Goal: Task Accomplishment & Management: Use online tool/utility

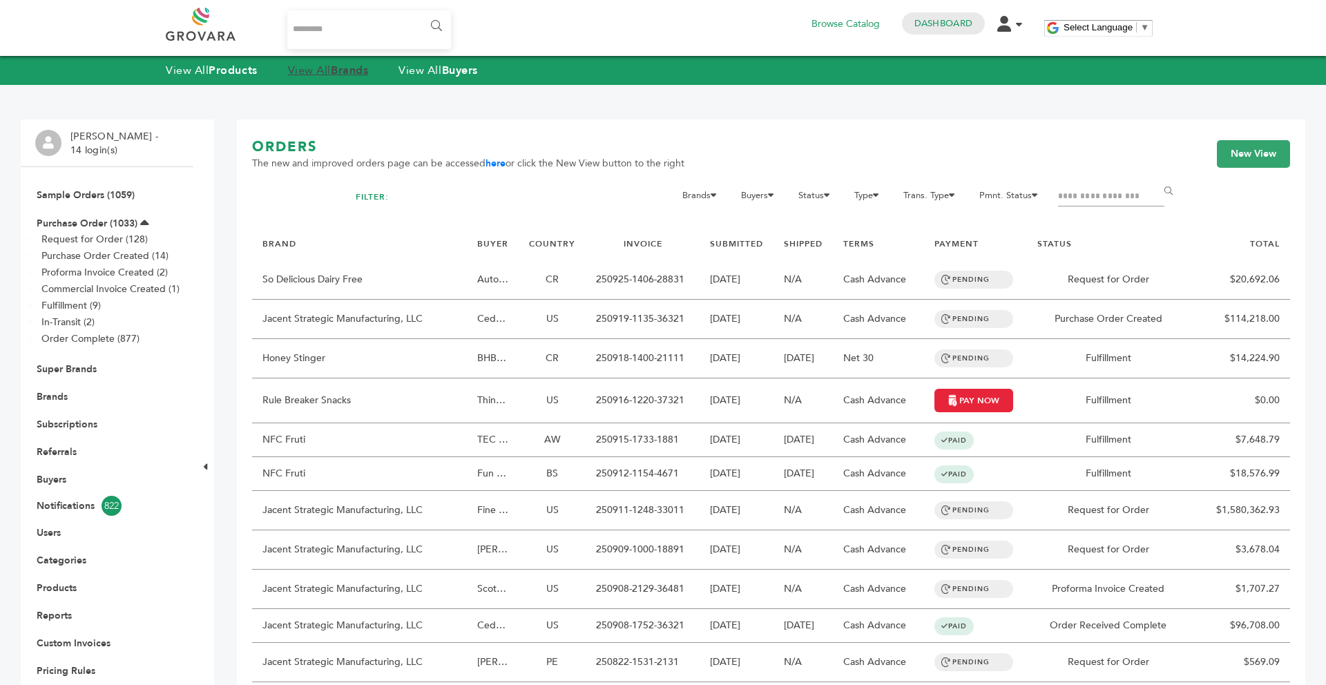
click at [343, 68] on strong "Brands" at bounding box center [349, 70] width 37 height 15
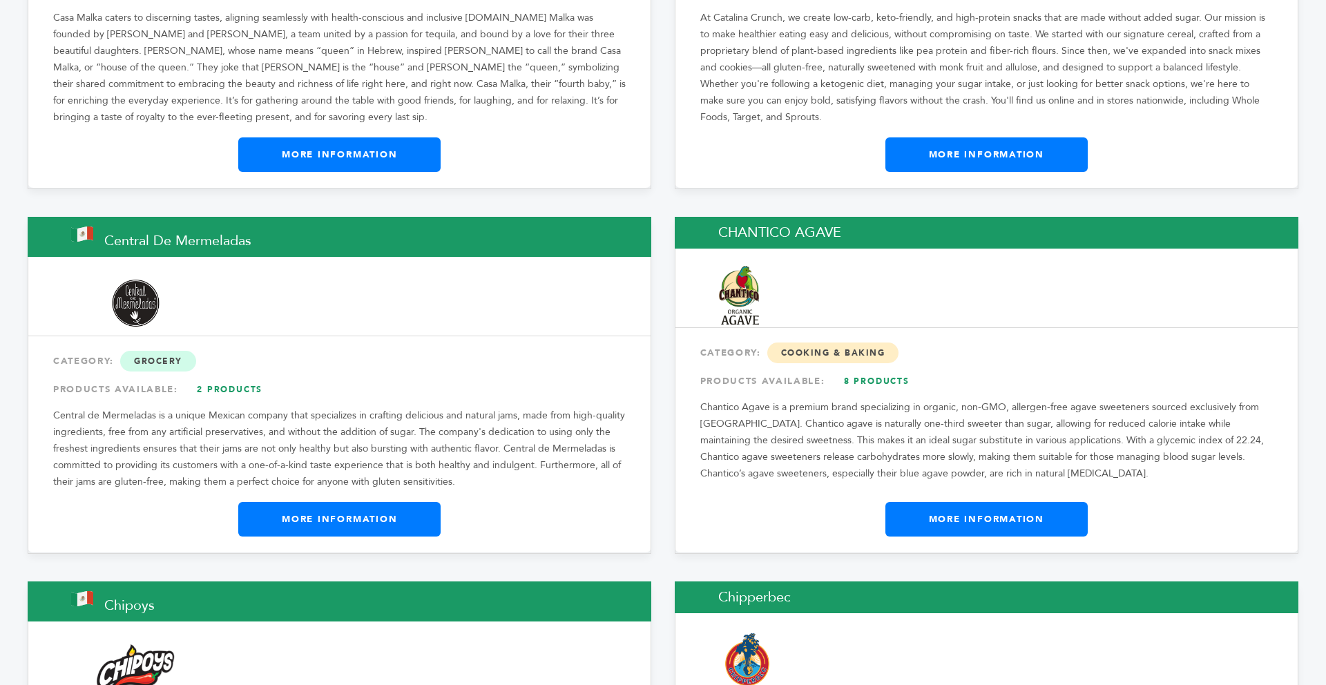
scroll to position [5402, 0]
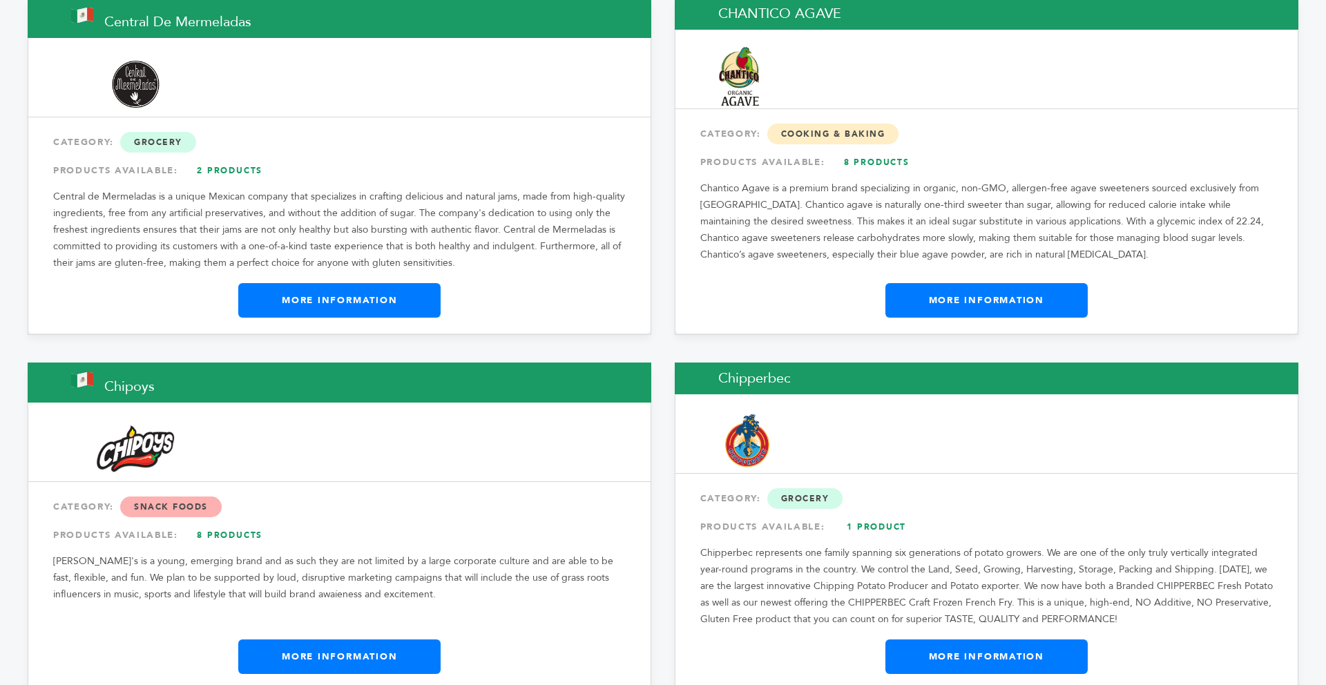
drag, startPoint x: 1326, startPoint y: 76, endPoint x: 1326, endPoint y: 142, distance: 66.3
click at [409, 283] on link "More Information" at bounding box center [339, 300] width 202 height 35
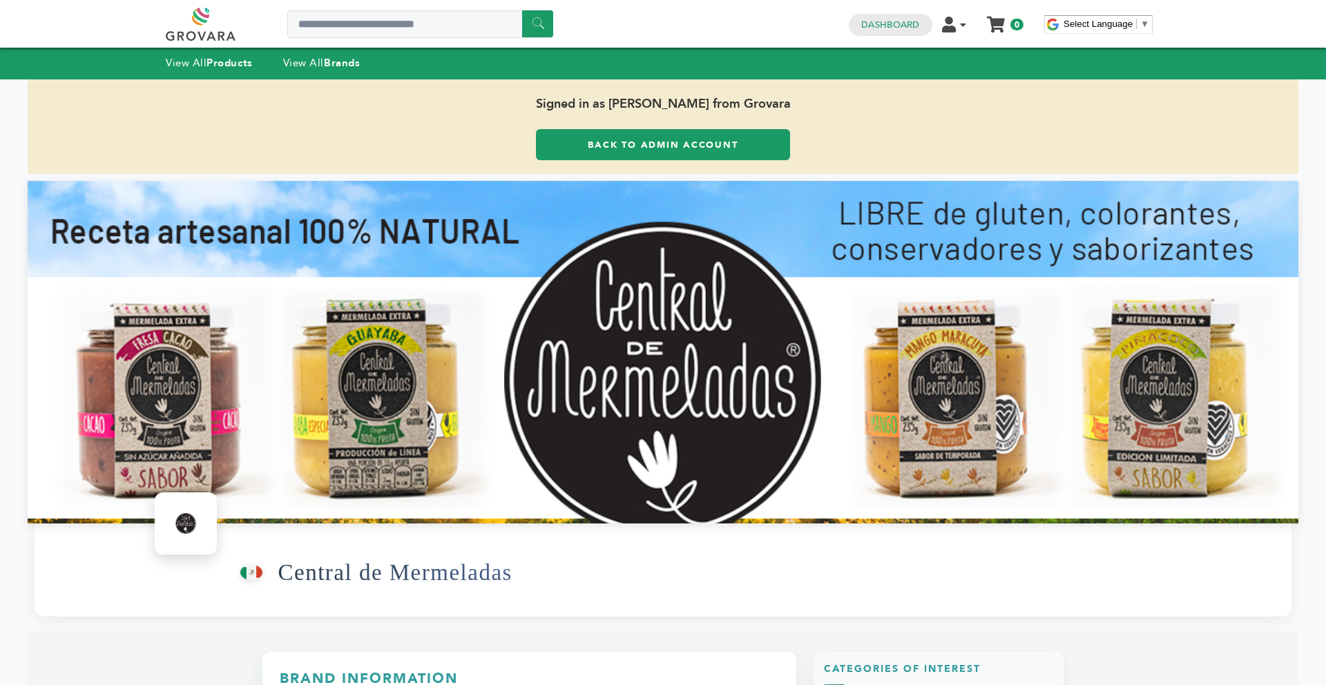
click at [557, 137] on link "Back to Admin Account" at bounding box center [663, 144] width 254 height 31
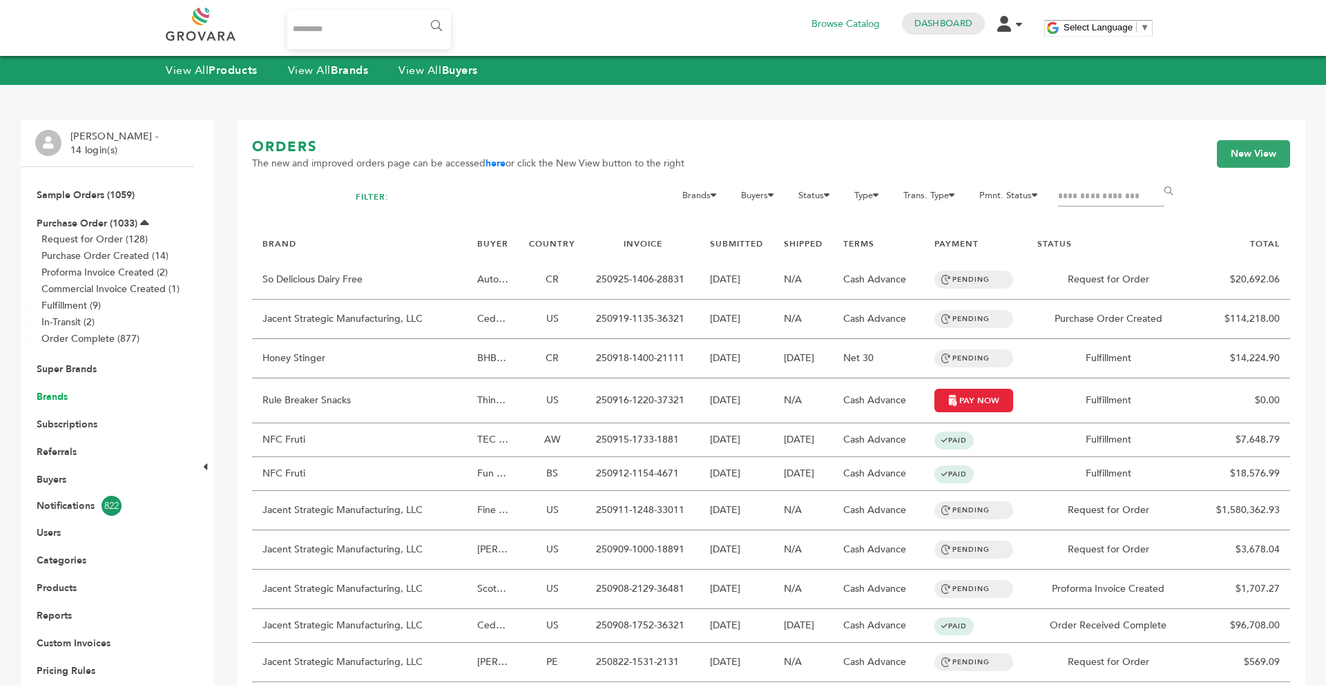
click at [59, 397] on link "Brands" at bounding box center [52, 396] width 31 height 13
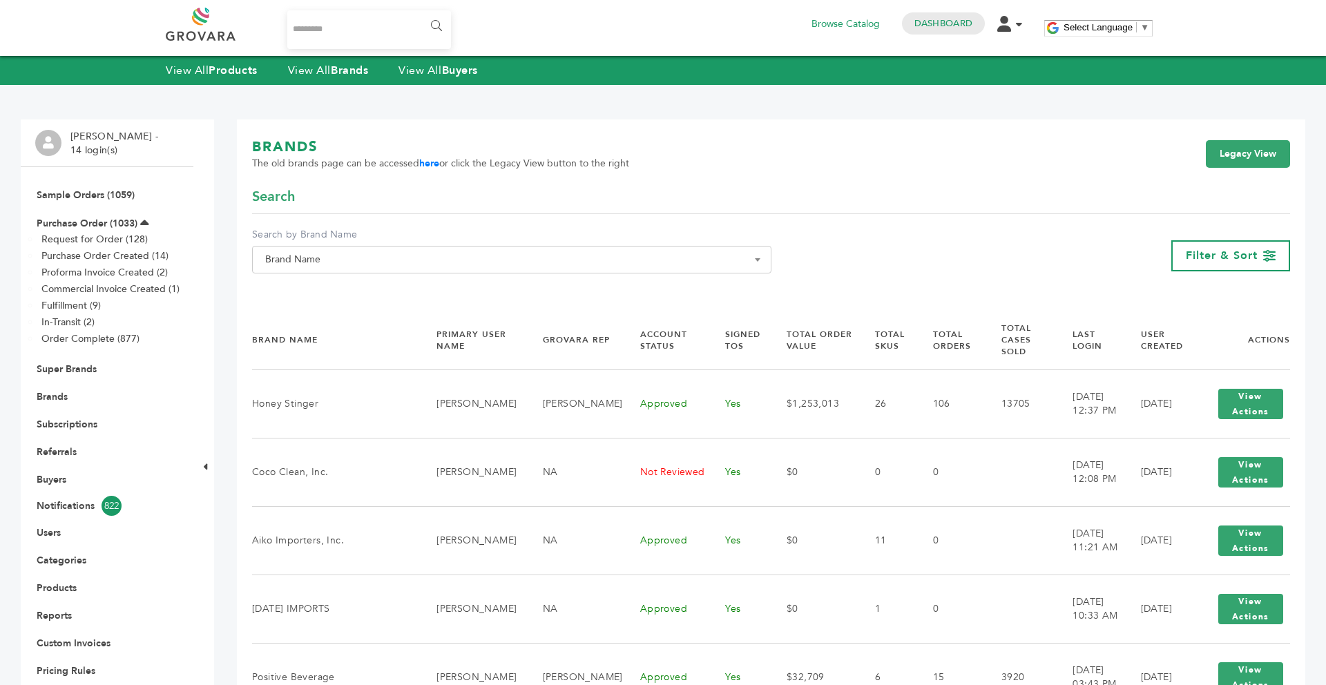
click at [332, 269] on span "Brand Name" at bounding box center [511, 260] width 519 height 28
click at [317, 293] on input "Search" at bounding box center [512, 284] width 513 height 17
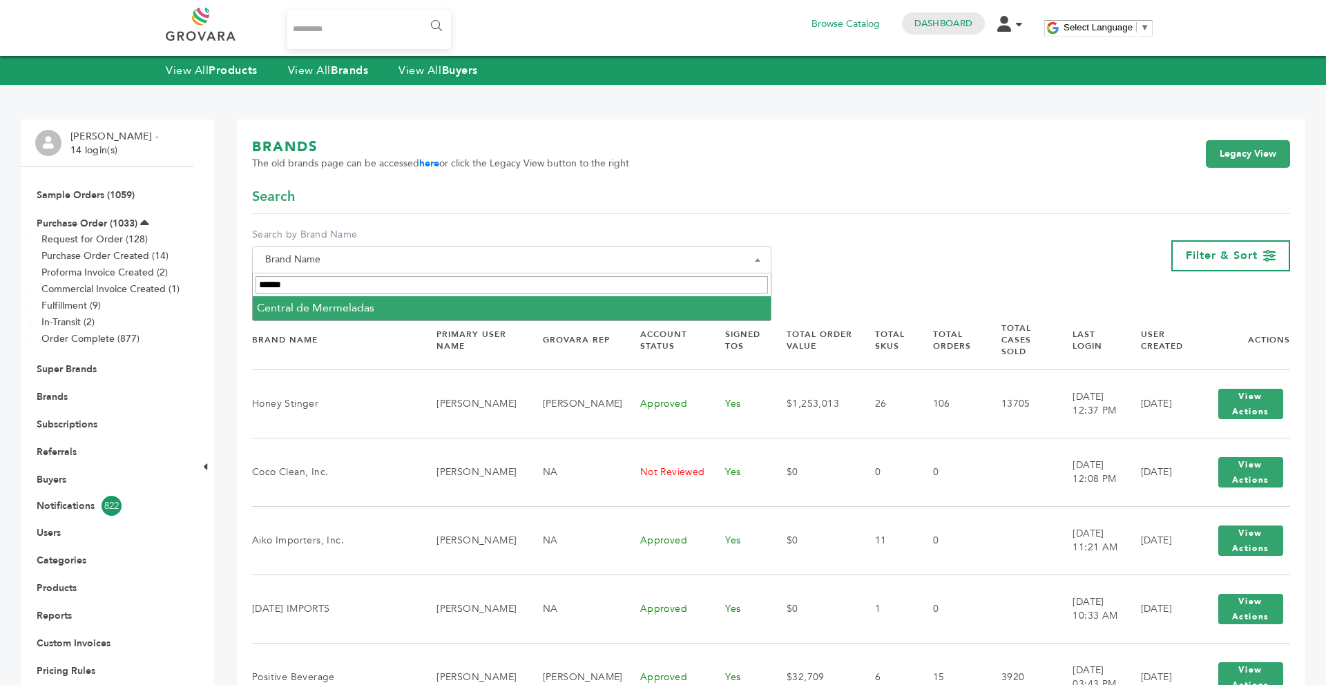
type input "******"
select select "**********"
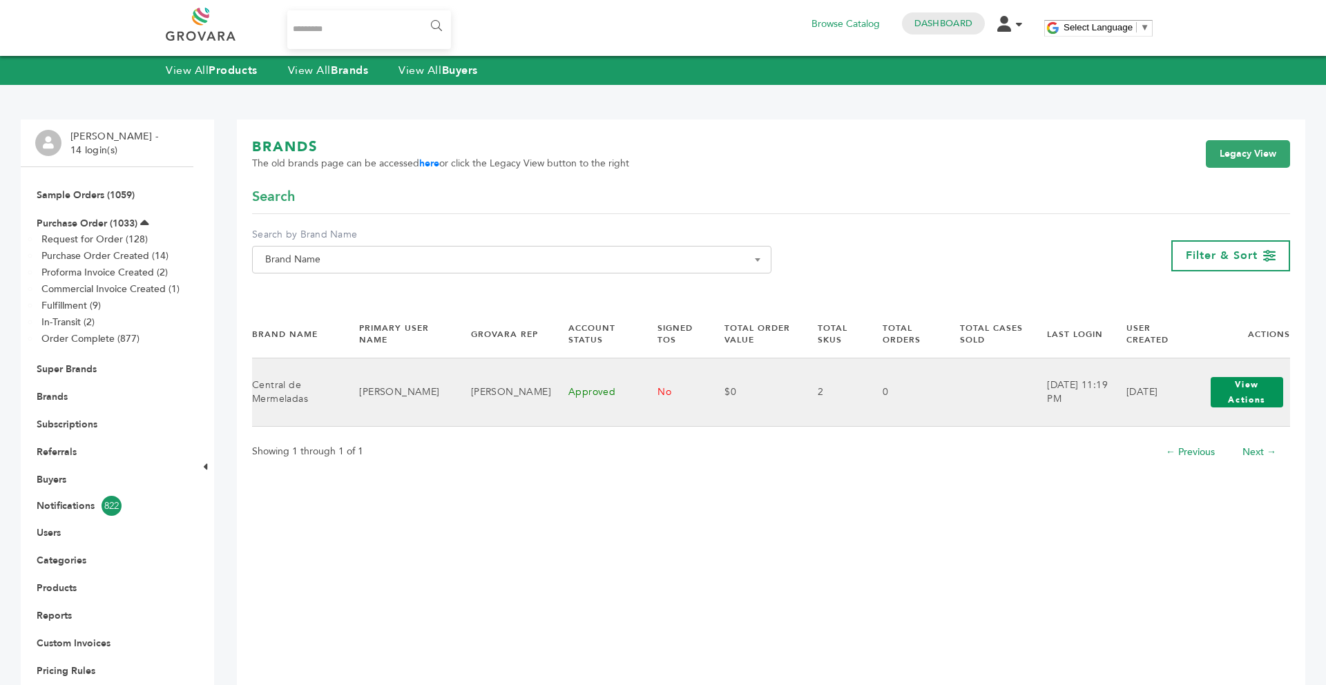
click at [1251, 399] on button "View Actions" at bounding box center [1247, 392] width 73 height 30
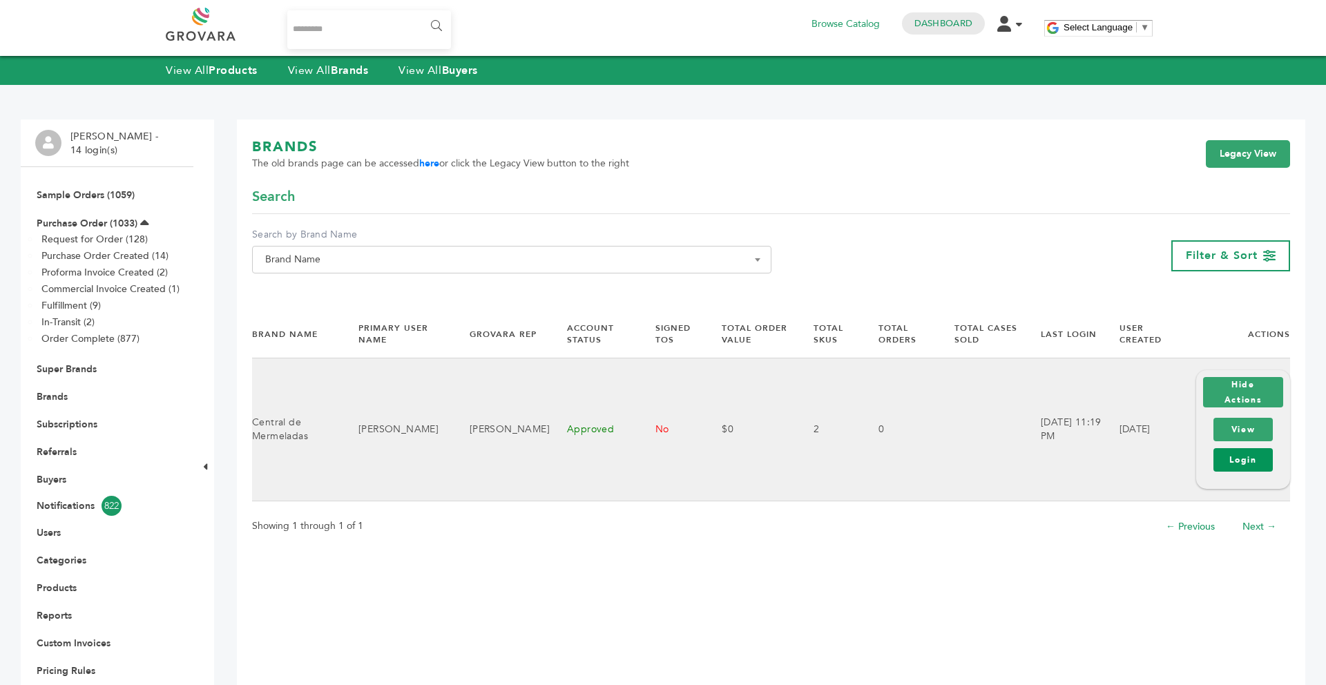
click at [1240, 470] on link "Login" at bounding box center [1243, 459] width 59 height 23
